Goal: Transaction & Acquisition: Purchase product/service

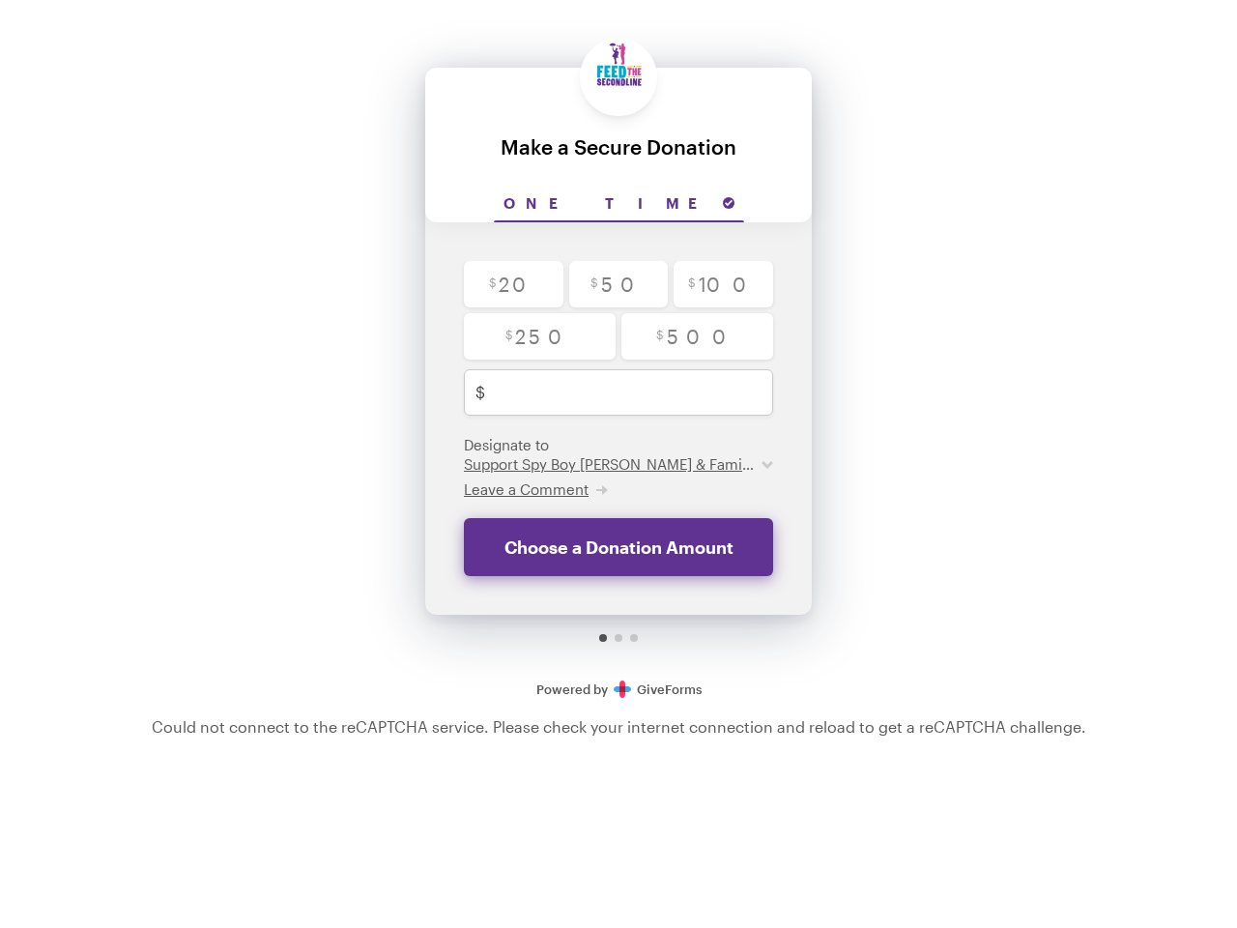
click at [619, 204] on input "One time" at bounding box center [619, 205] width 250 height 36
click at [535, 489] on span "Leave a Comment" at bounding box center [526, 488] width 125 height 17
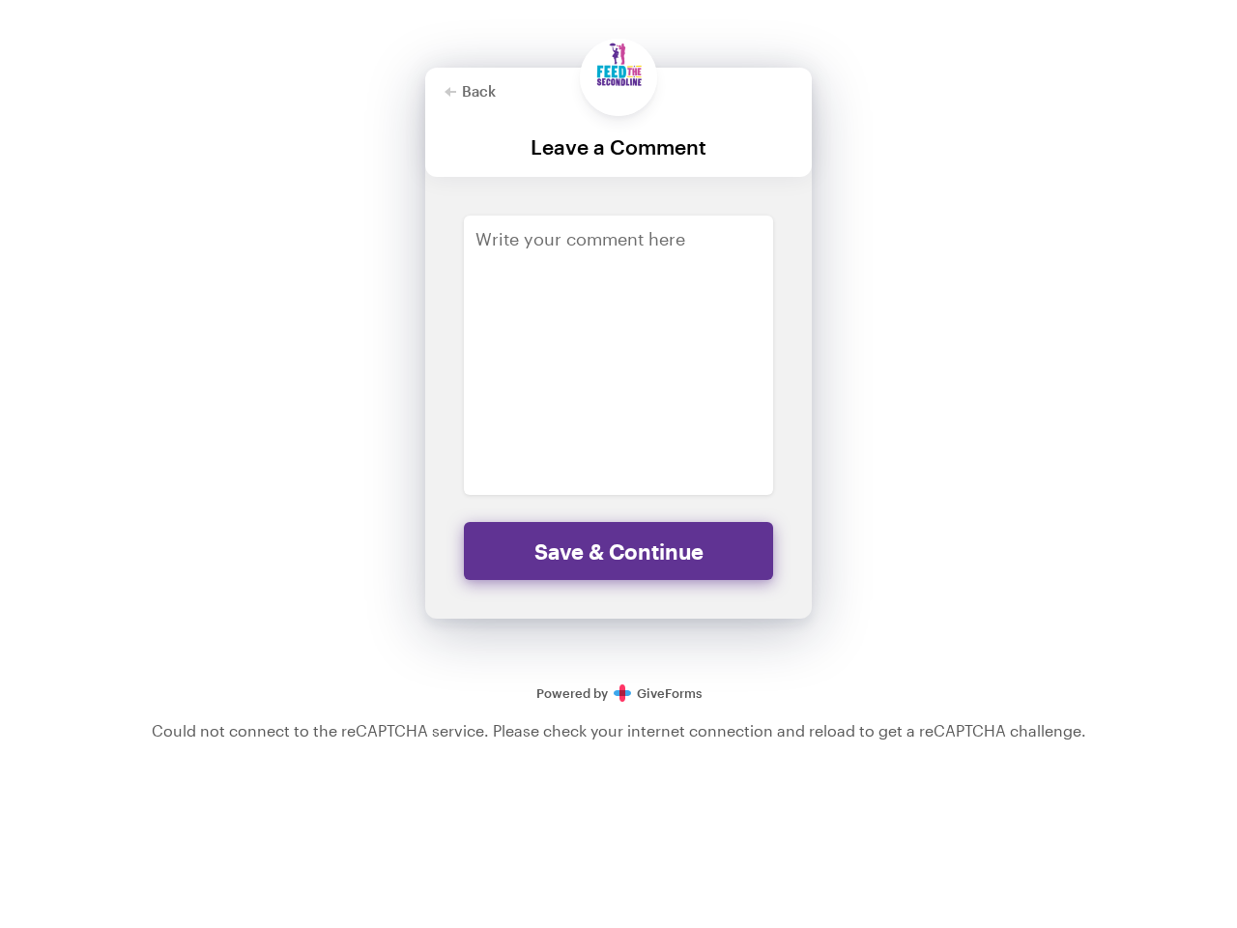
click at [1005, 339] on div "Back Back Leave a Comment For your generous donation of $250.00 One time $ 20 $…" at bounding box center [618, 360] width 1237 height 721
click at [1005, 286] on div "Back Back Leave a Comment For your generous donation of $250.00 One time $ 20 $…" at bounding box center [618, 360] width 1237 height 721
click at [1005, 333] on div "Back Back Leave a Comment For your generous donation of $250.00 One time $ 20 $…" at bounding box center [618, 360] width 1237 height 721
click at [912, 378] on div "Back Back Leave a Comment For your generous donation of $250.00 One time $ 20 $…" at bounding box center [618, 360] width 1237 height 721
click at [993, 378] on div "Back Back Leave a Comment For your generous donation of $250.00 One time $ 20 $…" at bounding box center [618, 360] width 1237 height 721
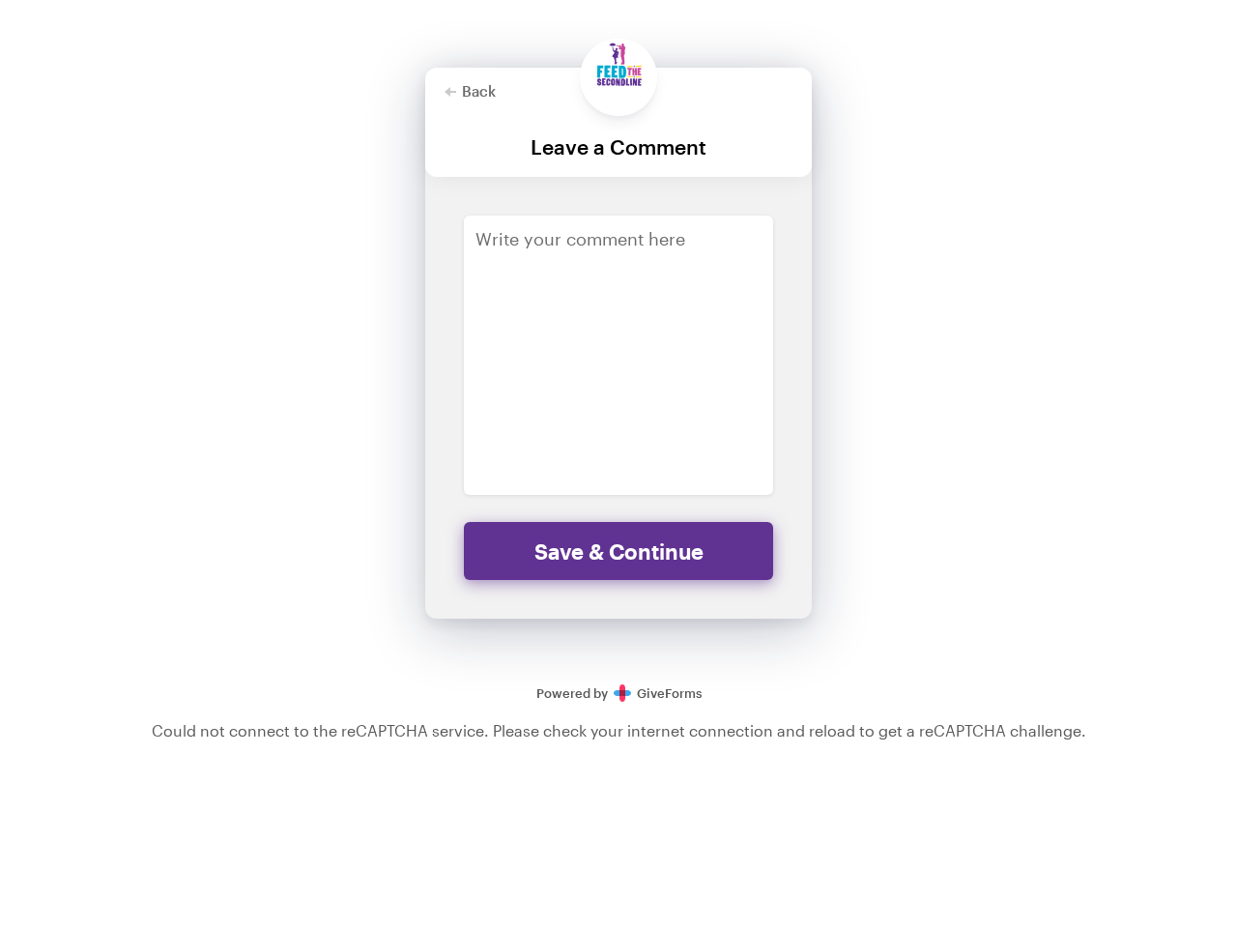
click at [1085, 378] on div "Back Back Leave a Comment For your generous donation of $250.00 One time $ 20 $…" at bounding box center [618, 360] width 1237 height 721
click at [1005, 455] on div "Back Back Leave a Comment For your generous donation of $250.00 One time $ 20 $…" at bounding box center [618, 360] width 1237 height 721
